Goal: Task Accomplishment & Management: Use online tool/utility

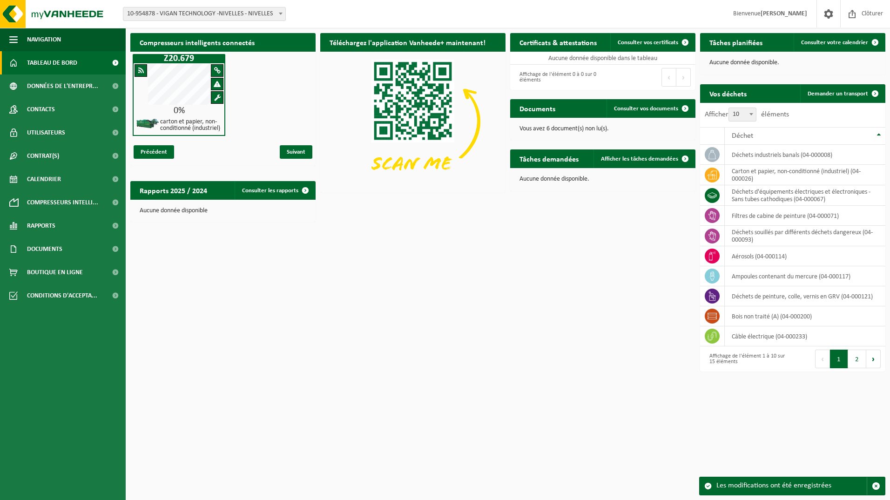
click at [875, 91] on span at bounding box center [875, 93] width 19 height 19
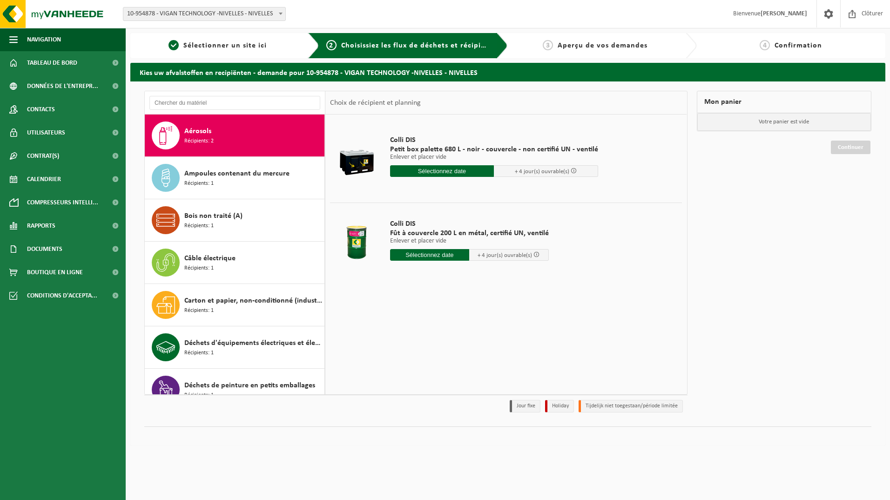
scroll to position [47, 0]
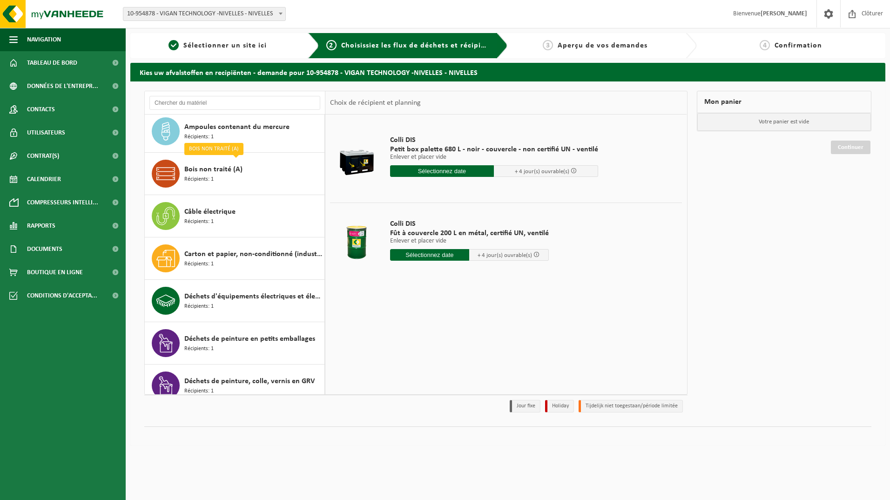
click at [209, 181] on span "Récipients: 1" at bounding box center [198, 179] width 29 height 9
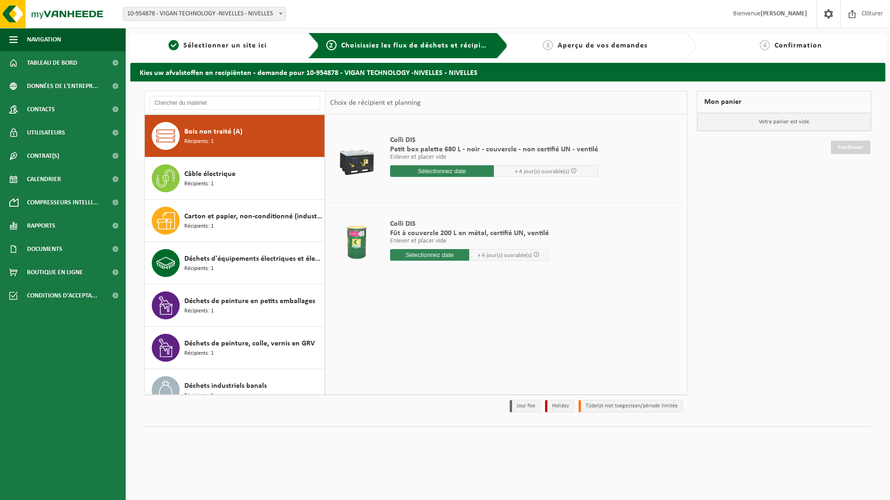
scroll to position [85, 0]
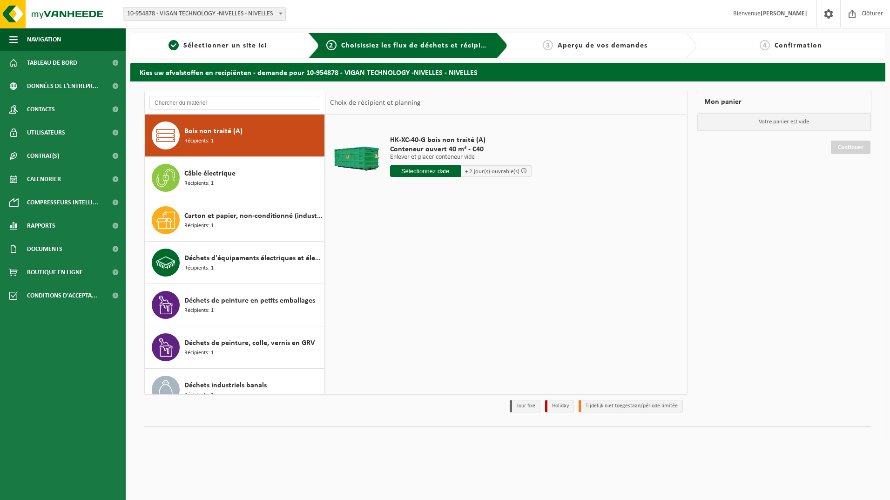
click at [431, 173] on input "text" at bounding box center [425, 171] width 71 height 12
click at [433, 269] on div "20" at bounding box center [431, 268] width 16 height 15
type input "à partir de 2025-08-20"
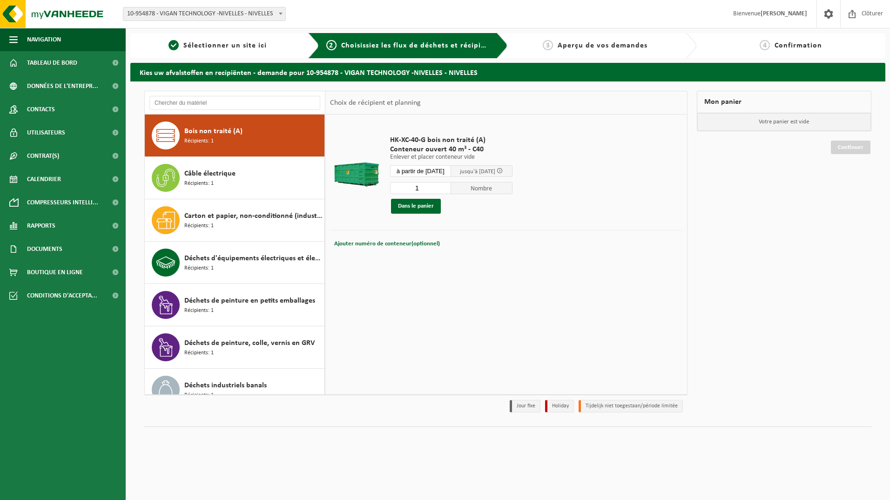
click at [360, 246] on span "Ajouter numéro de conteneur(optionnel)" at bounding box center [387, 244] width 106 height 6
type input "C30-1529"
click at [414, 209] on button "Dans le panier" at bounding box center [416, 206] width 50 height 15
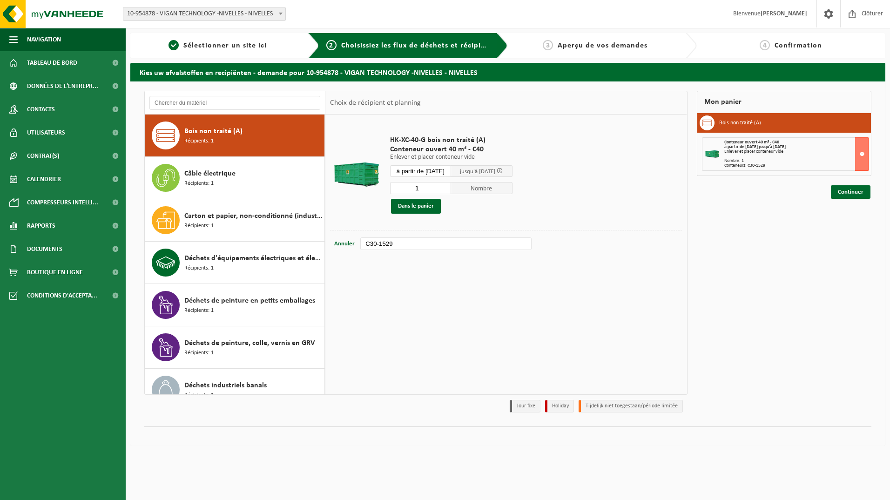
click at [849, 193] on link "Continuer" at bounding box center [851, 191] width 40 height 13
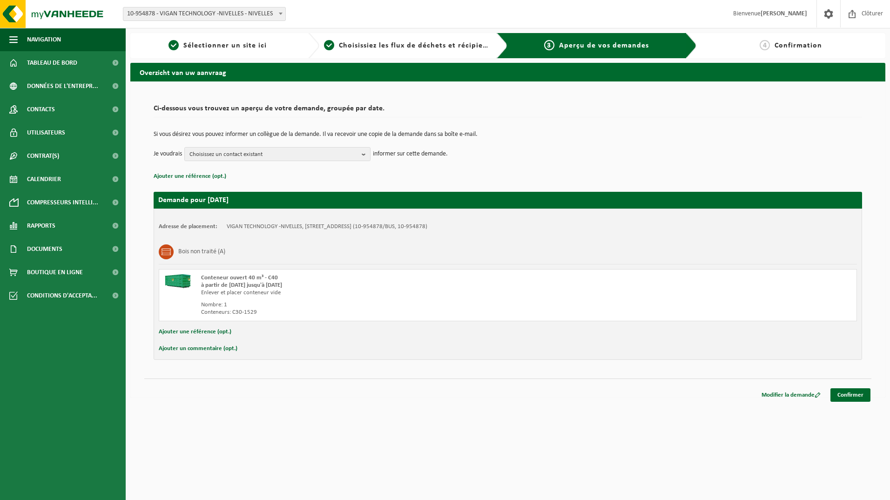
click at [213, 348] on button "Ajouter un commentaire (opt.)" at bounding box center [198, 349] width 79 height 12
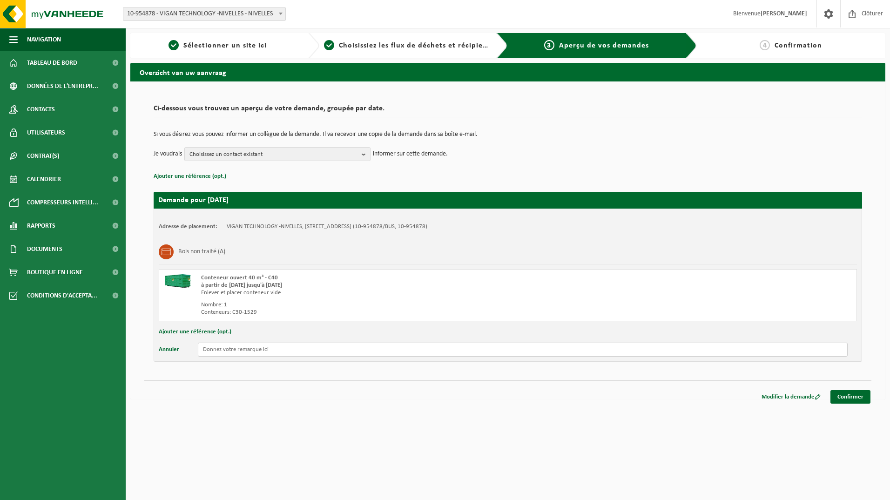
click at [216, 351] on input "text" at bounding box center [523, 350] width 650 height 14
type input "disponible en PORTE A4"
click at [852, 395] on link "Confirmer" at bounding box center [850, 396] width 40 height 13
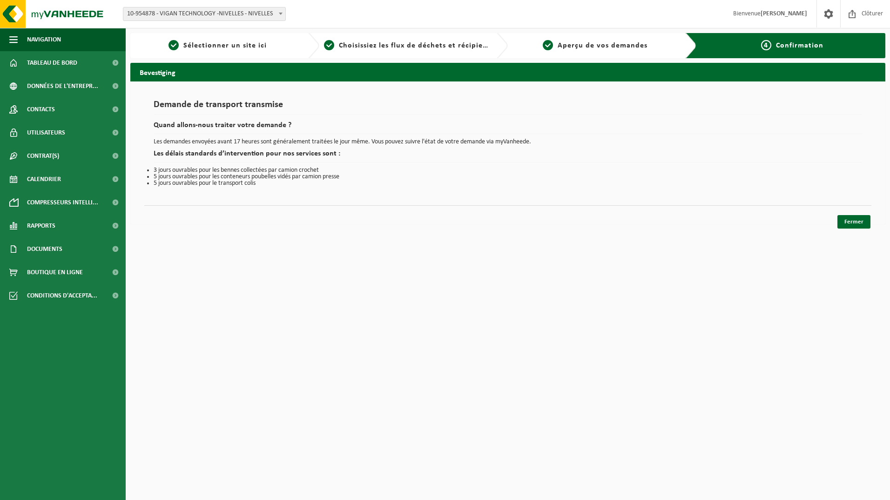
click at [851, 223] on link "Fermer" at bounding box center [853, 221] width 33 height 13
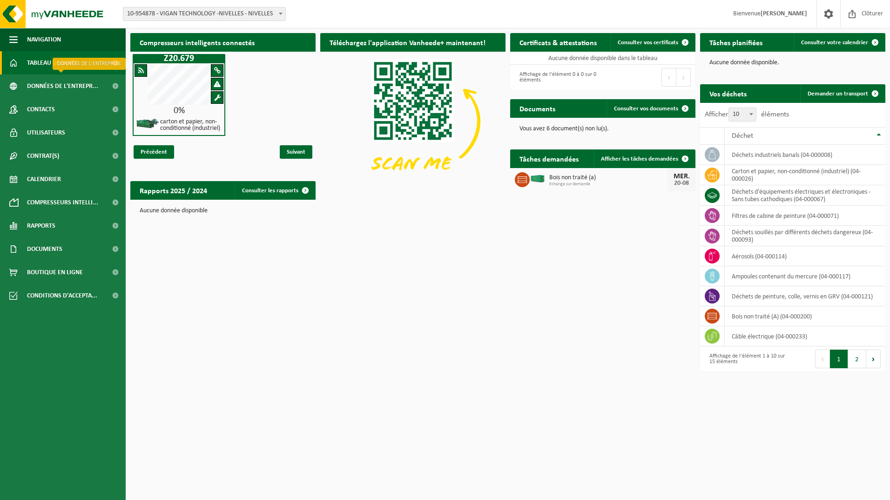
click at [116, 85] on span at bounding box center [115, 85] width 21 height 23
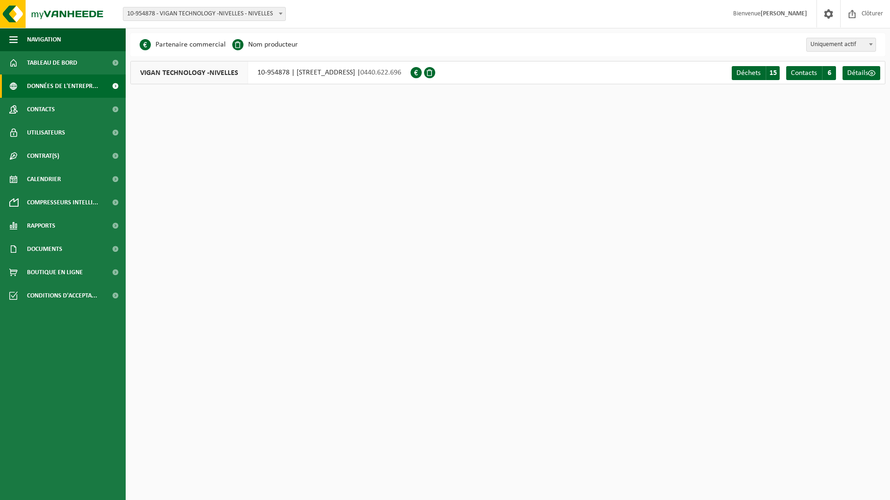
click at [54, 113] on span "Contacts" at bounding box center [41, 109] width 28 height 23
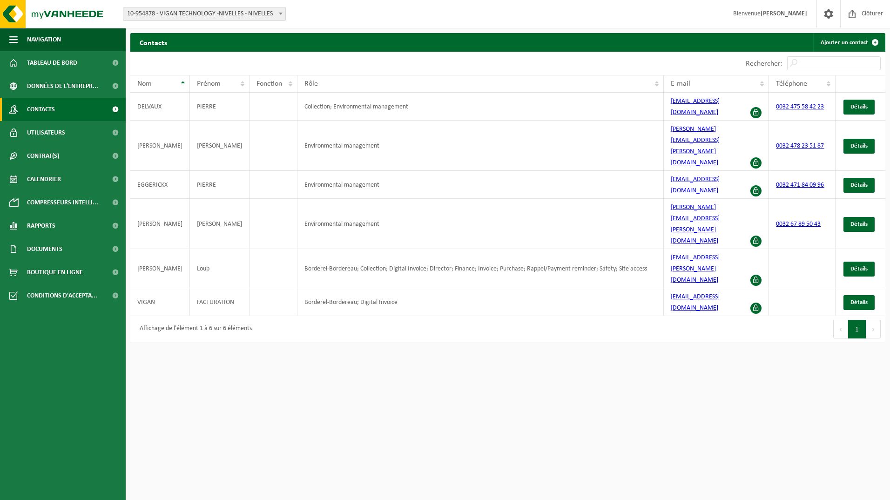
click at [49, 135] on span "Utilisateurs" at bounding box center [46, 132] width 38 height 23
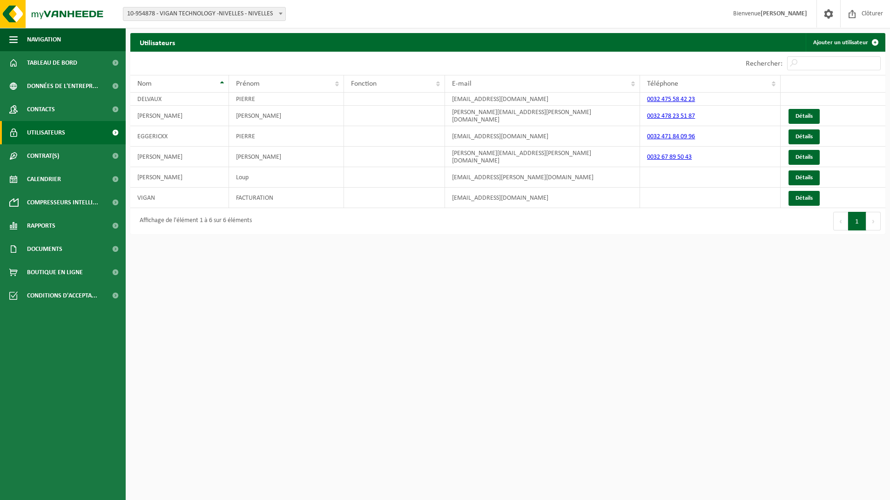
click at [36, 61] on span "Tableau de bord" at bounding box center [52, 62] width 50 height 23
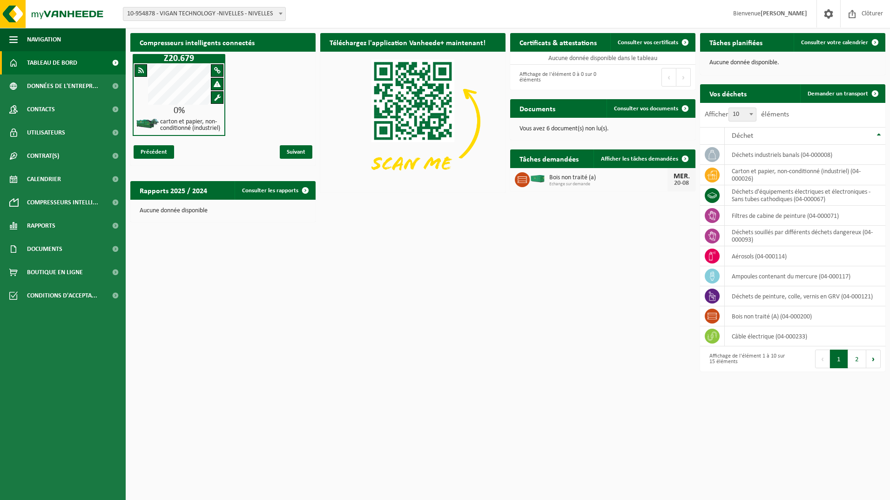
click at [570, 178] on span "Bois non traité (a)" at bounding box center [608, 177] width 118 height 7
click at [641, 159] on span "Afficher les tâches demandées" at bounding box center [639, 159] width 77 height 6
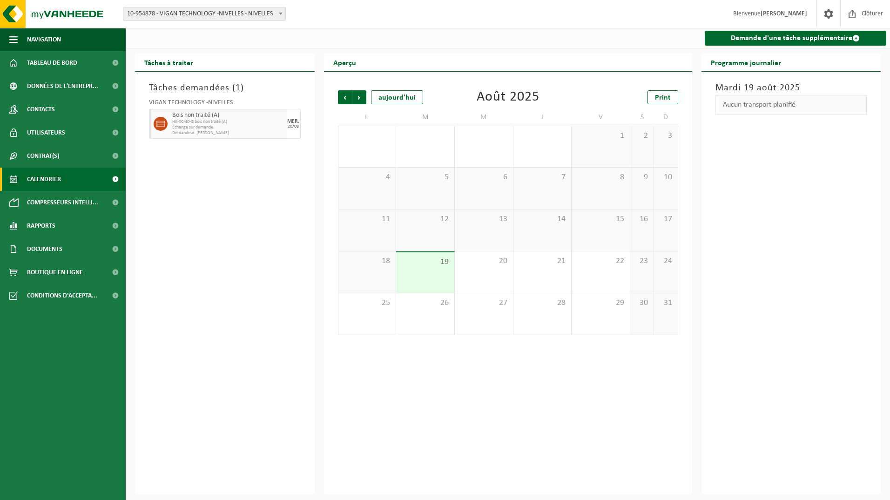
click at [55, 61] on span "Tableau de bord" at bounding box center [52, 62] width 50 height 23
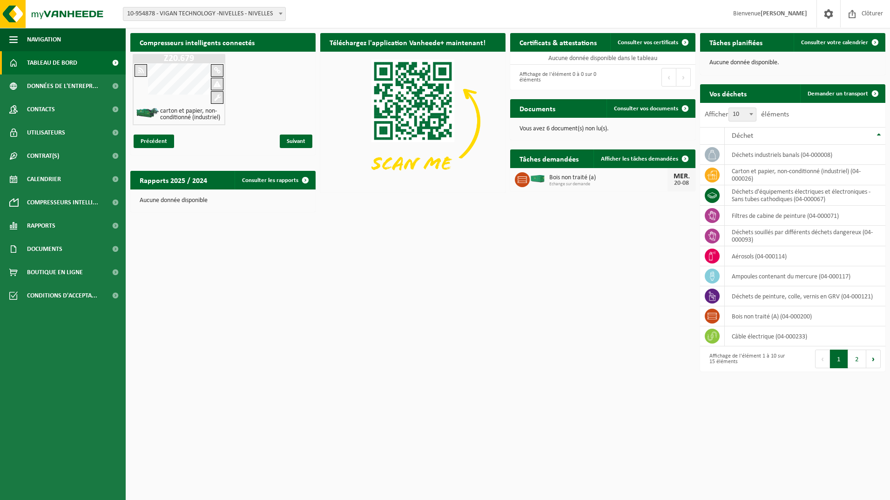
click at [13, 42] on span "button" at bounding box center [13, 39] width 8 height 23
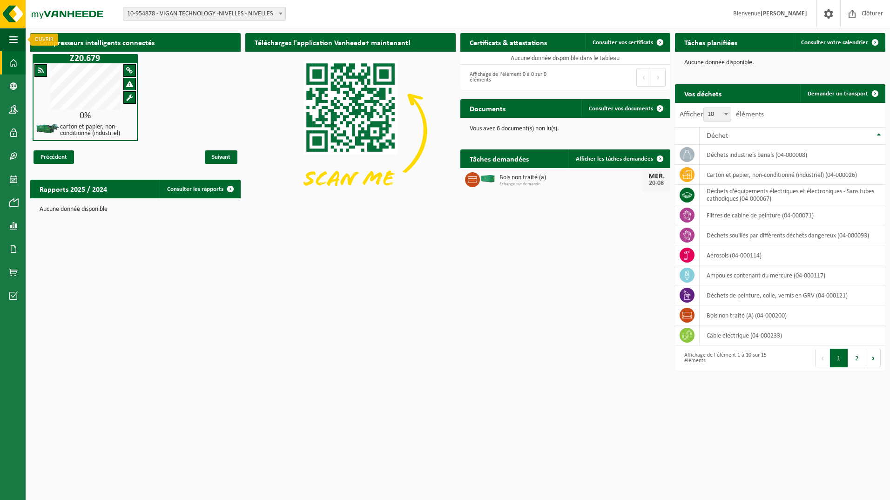
click at [17, 40] on span "button" at bounding box center [13, 39] width 8 height 23
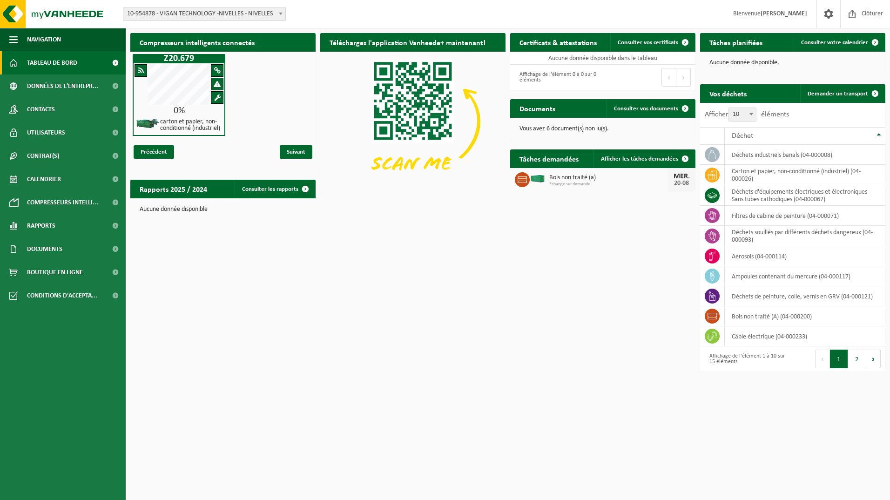
click at [876, 362] on button "Suivant" at bounding box center [873, 359] width 14 height 19
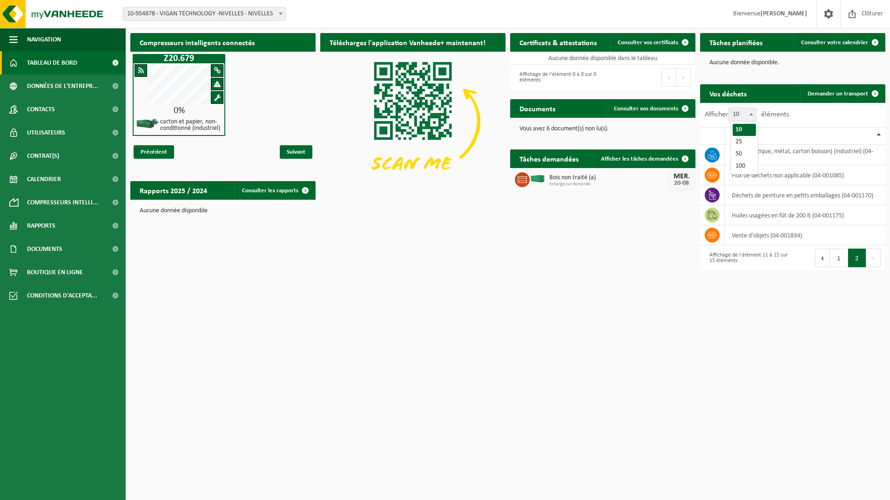
click at [753, 116] on span at bounding box center [751, 114] width 9 height 12
click at [753, 108] on select "10 25 50 100" at bounding box center [745, 108] width 28 height 0
select select "25"
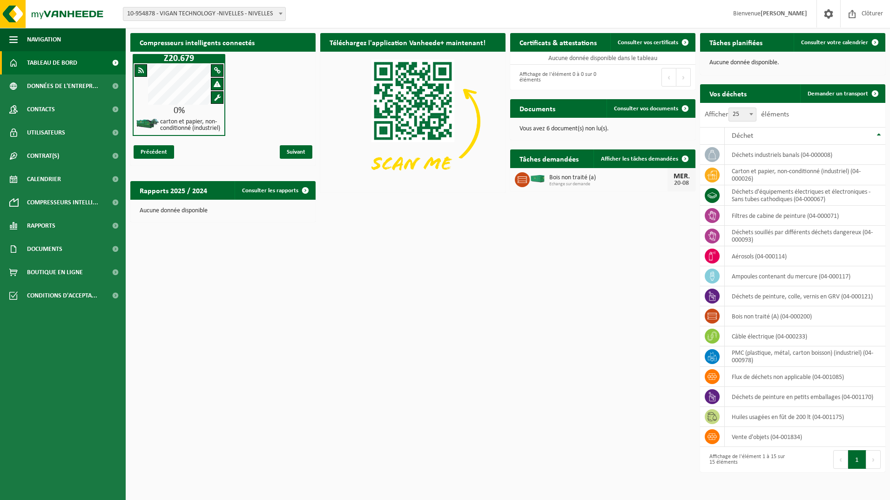
click at [684, 109] on span at bounding box center [685, 108] width 19 height 19
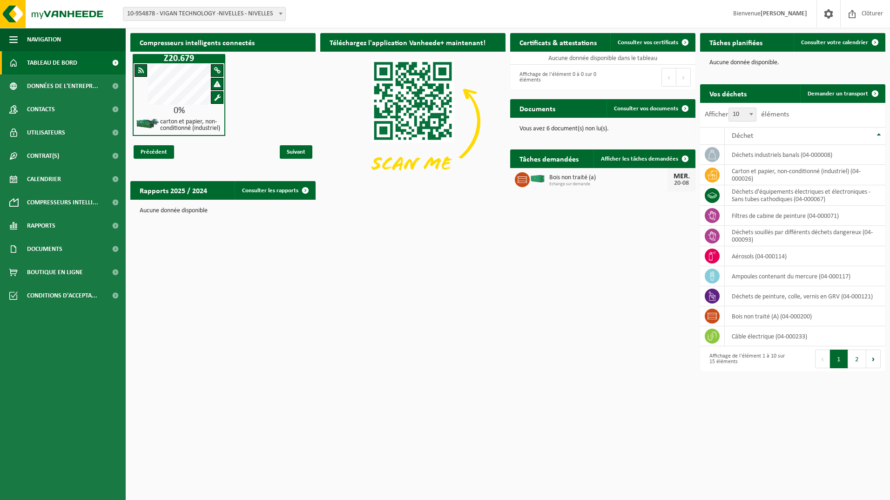
click at [302, 189] on span at bounding box center [305, 190] width 19 height 19
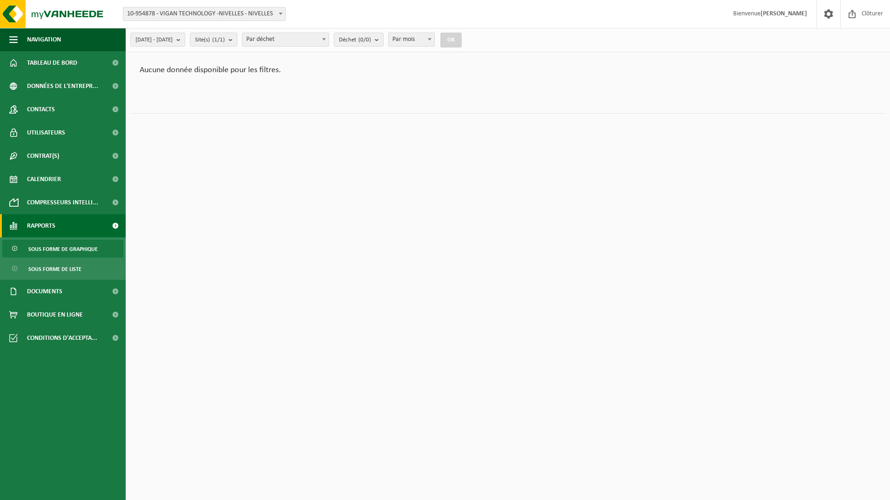
click at [53, 132] on span "Utilisateurs" at bounding box center [46, 132] width 38 height 23
